Goal: Check status: Check status

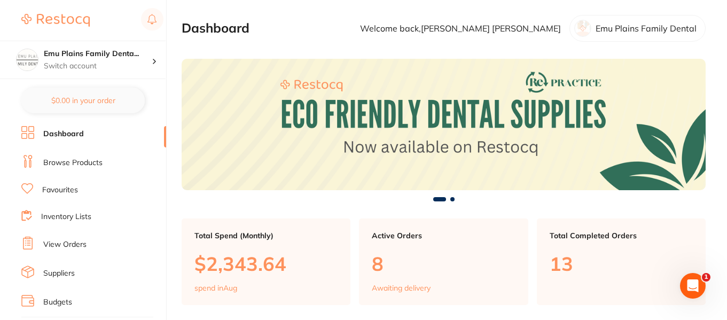
click at [76, 243] on link "View Orders" at bounding box center [64, 244] width 43 height 11
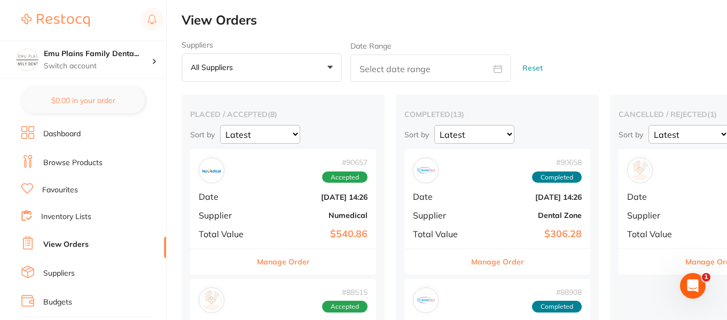
click at [261, 193] on b "[DATE] 14:26" at bounding box center [314, 197] width 107 height 9
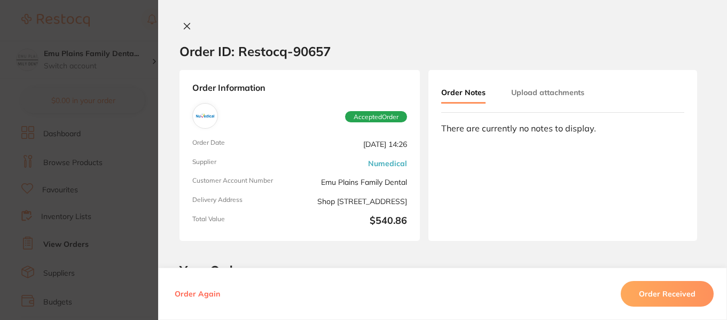
click at [184, 30] on icon at bounding box center [187, 26] width 9 height 9
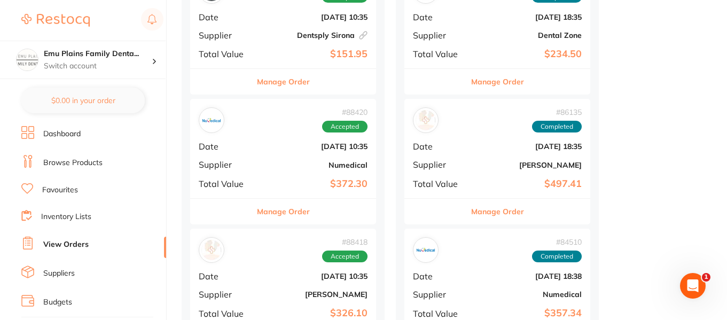
scroll to position [481, 0]
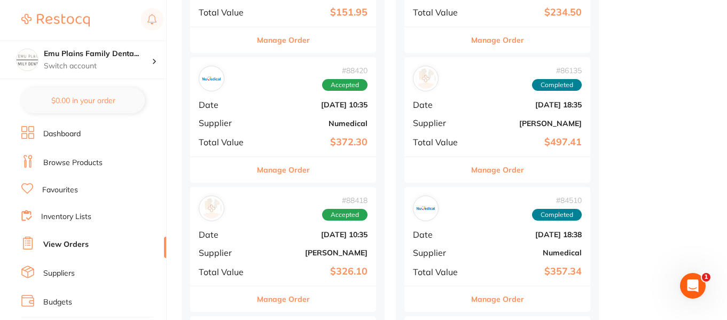
click at [285, 119] on b "Numedical" at bounding box center [314, 123] width 107 height 9
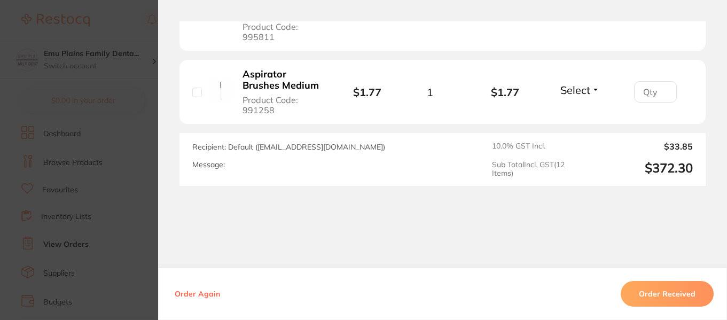
scroll to position [1225, 0]
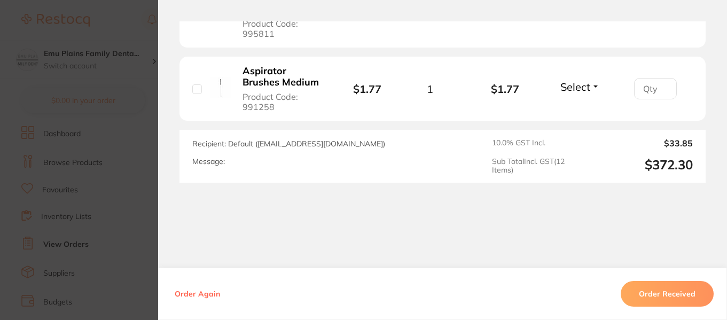
click at [142, 4] on section "Order ID: Restocq- 88420 Order Information Accepted Order Order Date [DATE] 10:…" at bounding box center [363, 160] width 727 height 320
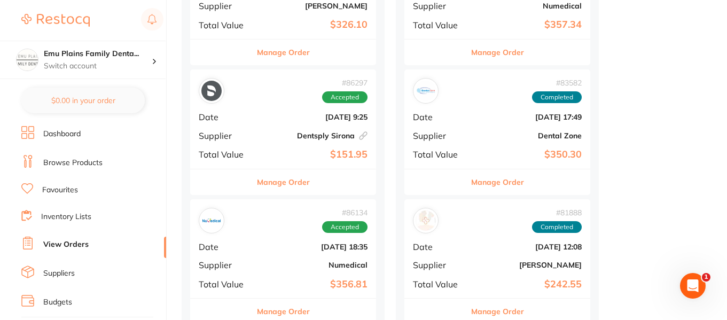
scroll to position [729, 0]
click at [264, 249] on b "[DATE] 18:35" at bounding box center [314, 246] width 107 height 9
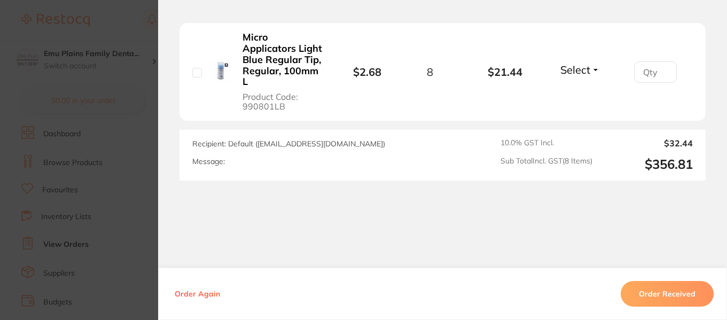
scroll to position [966, 0]
click at [149, 90] on section "Order ID: Restocq- 86134 Order Information Accepted Order Order Date [DATE] 18:…" at bounding box center [363, 160] width 727 height 320
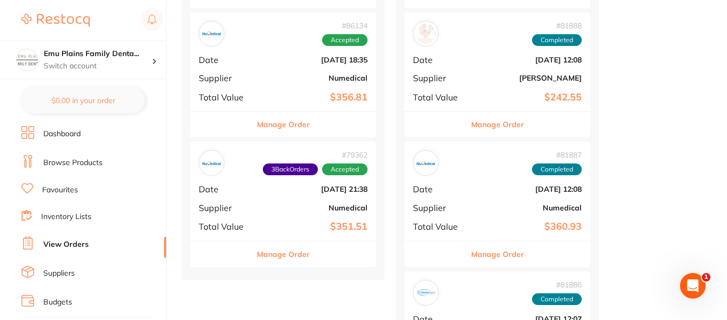
scroll to position [916, 0]
click at [271, 228] on b "$351.51" at bounding box center [314, 226] width 107 height 11
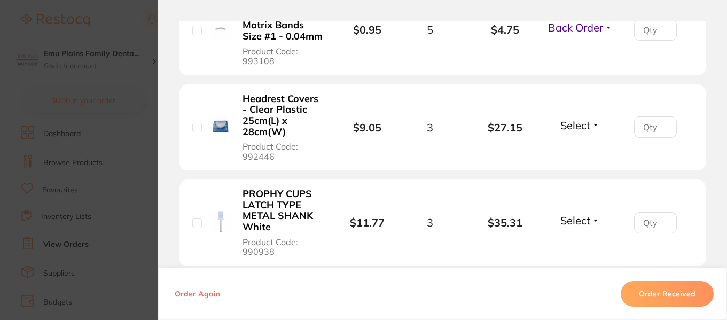
scroll to position [656, 0]
click at [140, 145] on section "Order ID: Restocq- 79362 Order Information 3 Back Orders Accepted Order Order D…" at bounding box center [363, 160] width 727 height 320
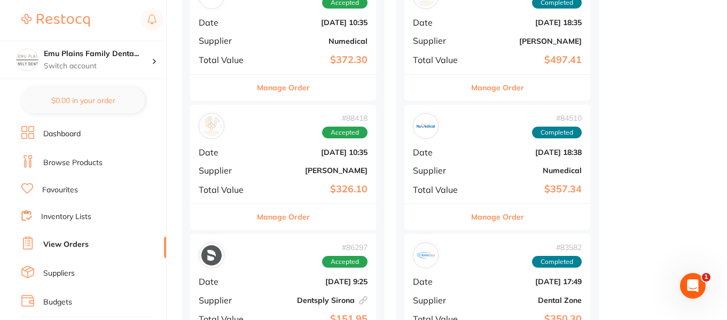
scroll to position [566, 0]
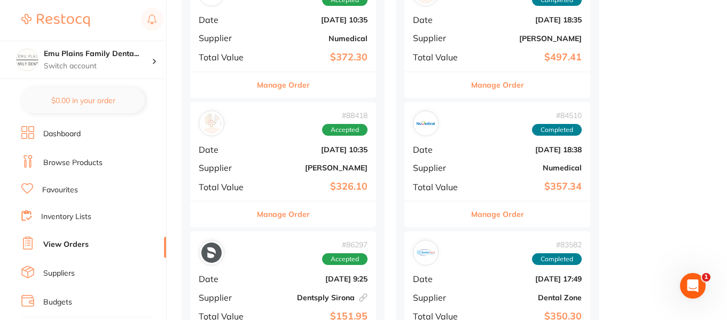
click at [474, 142] on div "# 84510 Completed Date [DATE] 18:38 Supplier Numedical Total Value $357.34" at bounding box center [498, 151] width 186 height 99
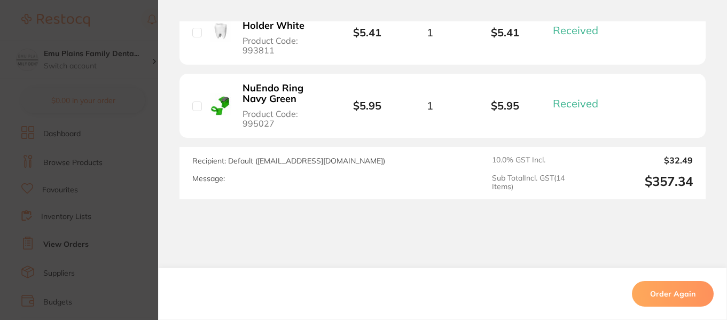
scroll to position [1449, 0]
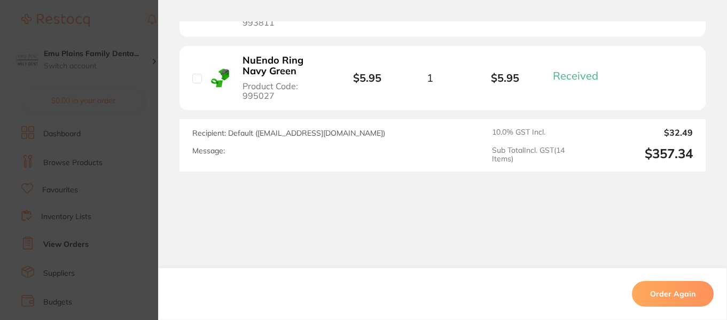
click at [135, 139] on section "Order ID: Restocq- 84510 Order Information 14 Received Completed Order Order Da…" at bounding box center [363, 160] width 727 height 320
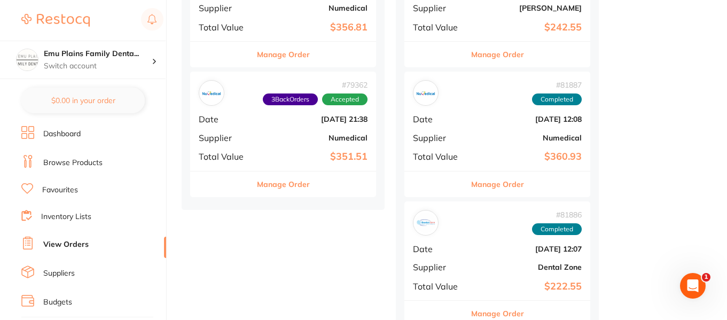
scroll to position [986, 0]
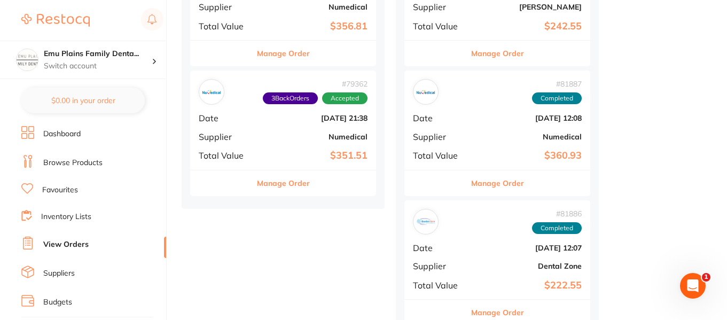
click at [478, 115] on b "[DATE] 12:08" at bounding box center [528, 118] width 107 height 9
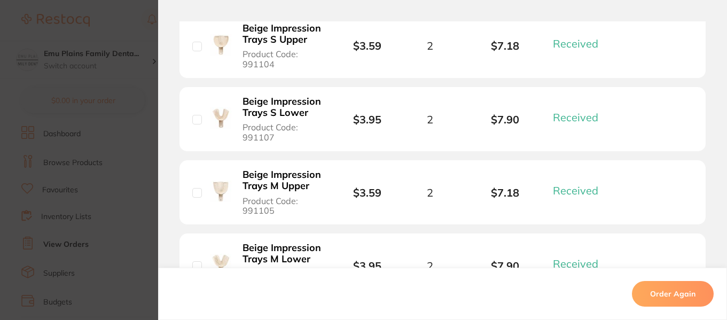
scroll to position [321, 0]
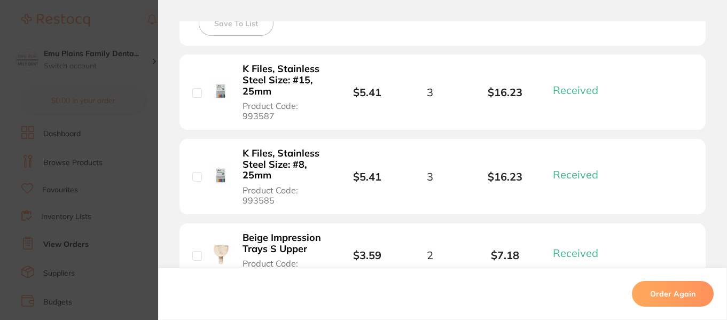
click at [129, 115] on section "Order ID: Restocq- 81887 Order Information 14 Received Completed Order Order Da…" at bounding box center [363, 160] width 727 height 320
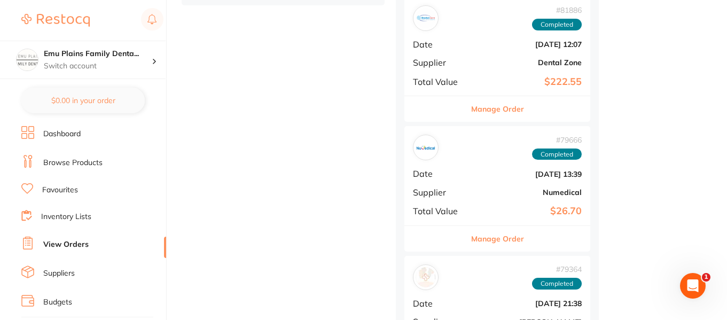
scroll to position [1190, 0]
click at [470, 171] on div "# 79666 Completed Date [DATE] 13:39 Supplier Numedical Total Value $26.70" at bounding box center [498, 175] width 186 height 99
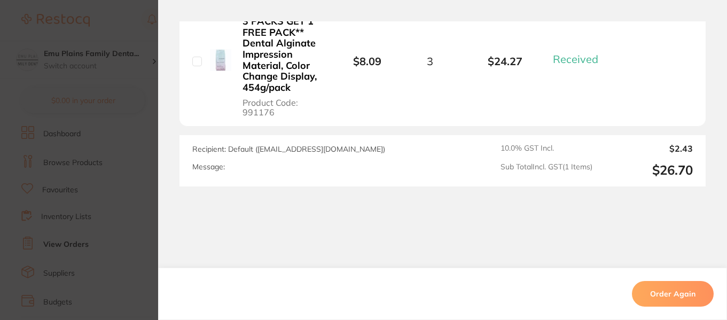
scroll to position [407, 0]
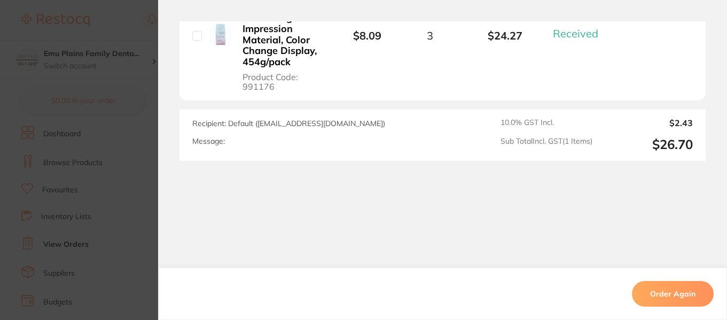
click at [141, 174] on section "Order ID: Restocq- 79666 Order Information 1 Received Completed Order Order Dat…" at bounding box center [363, 160] width 727 height 320
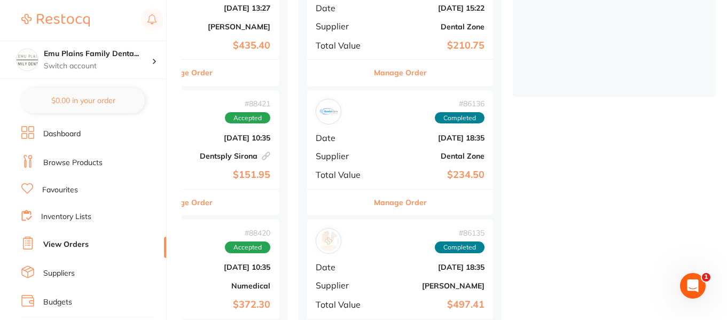
scroll to position [473, 0]
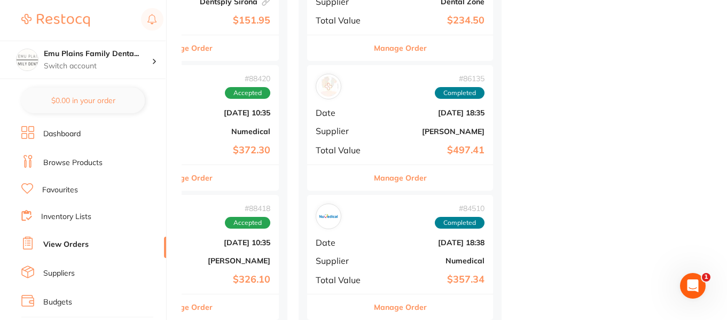
click at [362, 133] on span "Supplier" at bounding box center [342, 131] width 53 height 10
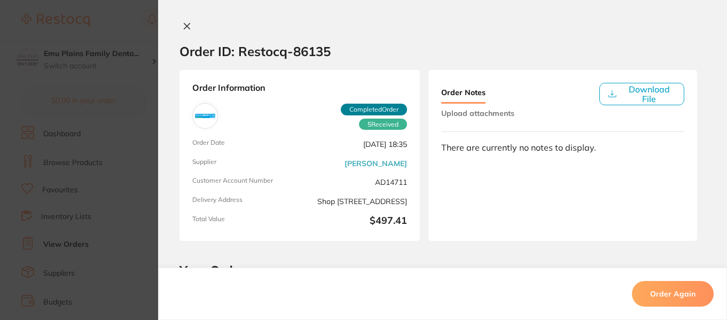
click at [183, 26] on icon at bounding box center [187, 26] width 9 height 9
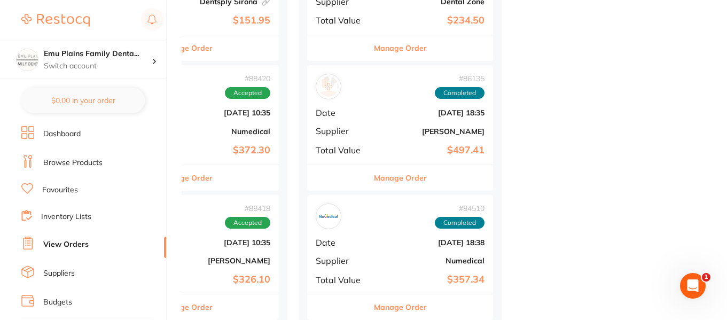
scroll to position [753, 0]
